Goal: Transaction & Acquisition: Purchase product/service

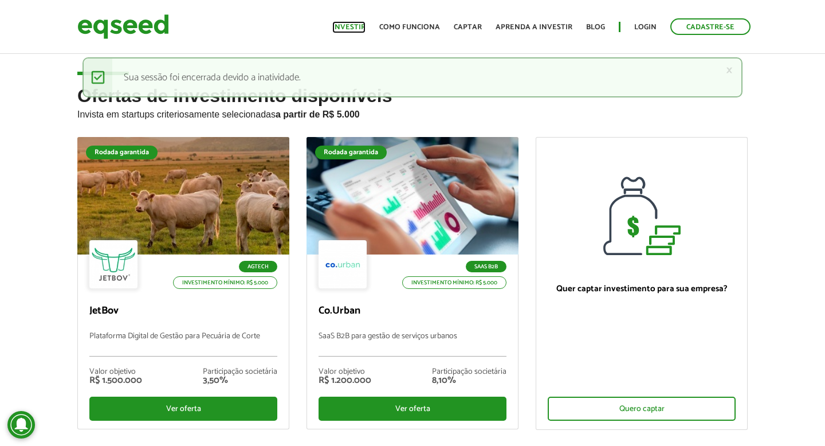
click at [358, 29] on link "Investir" at bounding box center [348, 27] width 33 height 7
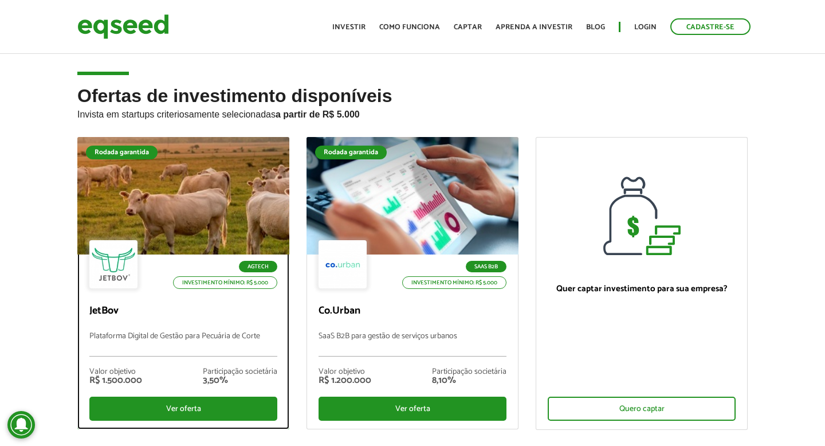
click at [218, 174] on div at bounding box center [183, 196] width 254 height 141
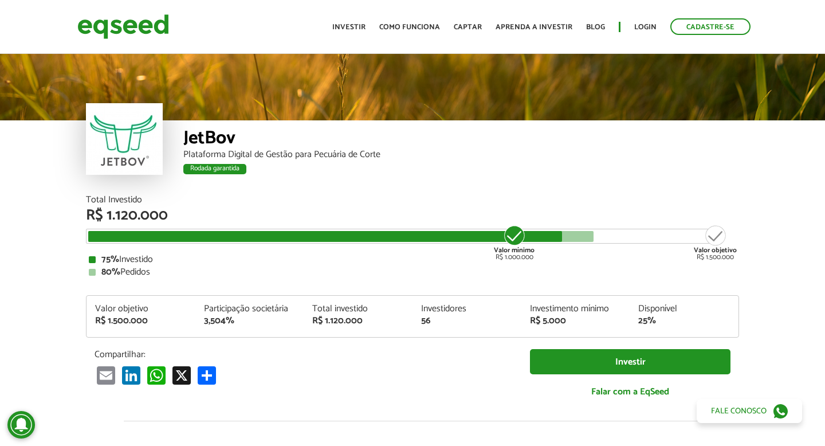
scroll to position [1333, 0]
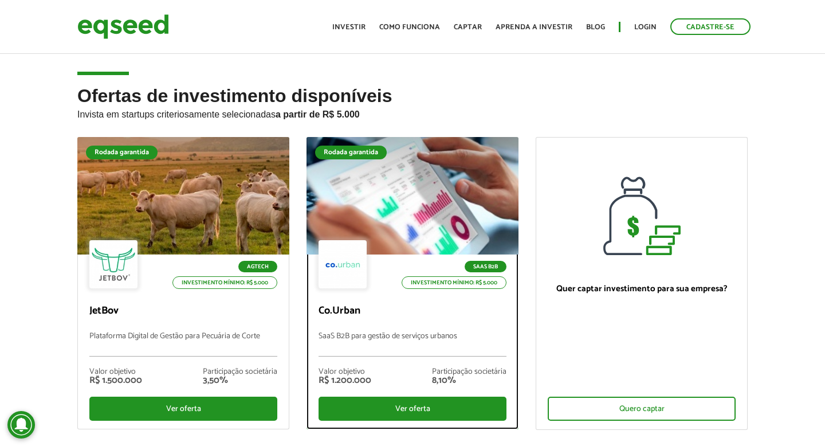
click at [383, 194] on div at bounding box center [412, 196] width 254 height 141
